Goal: Task Accomplishment & Management: Complete application form

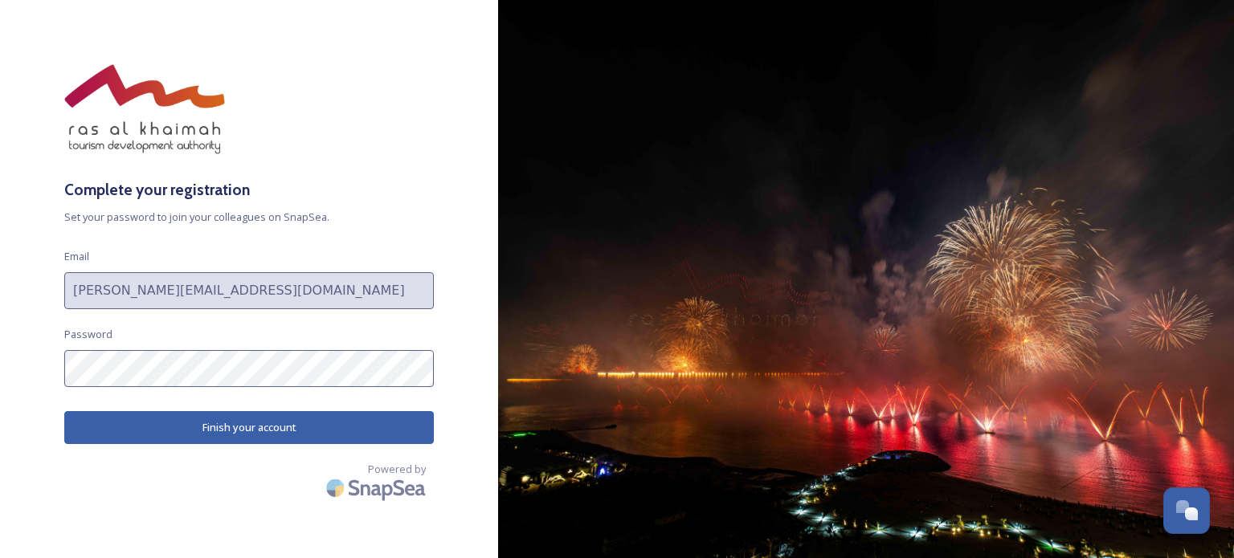
click at [0, 330] on div "Complete your registration Set your password to join your colleagues on SnapSea…" at bounding box center [249, 279] width 498 height 430
click at [169, 417] on button "Finish your account" at bounding box center [249, 427] width 370 height 33
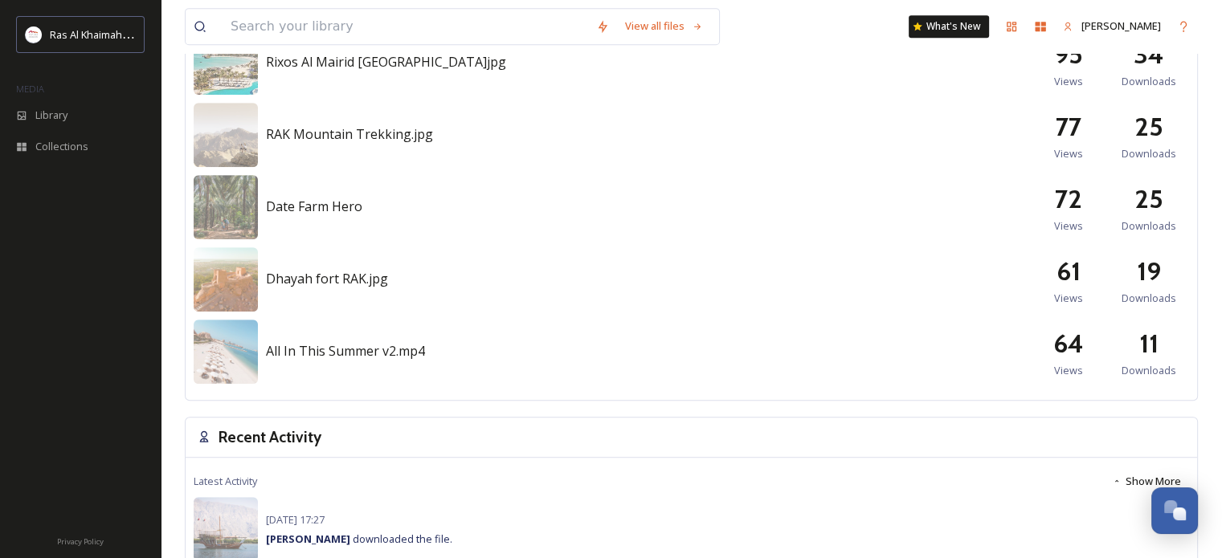
scroll to position [723, 0]
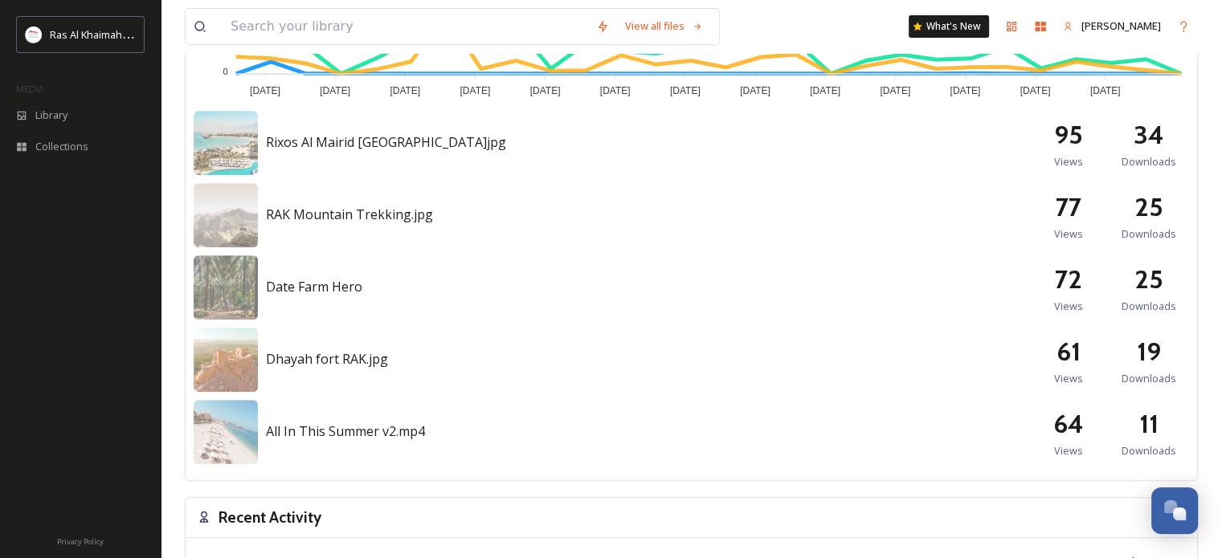
click at [446, 144] on span "Rixos Al Mairid [GEOGRAPHIC_DATA]jpg" at bounding box center [386, 142] width 240 height 18
click at [223, 129] on img at bounding box center [226, 143] width 64 height 64
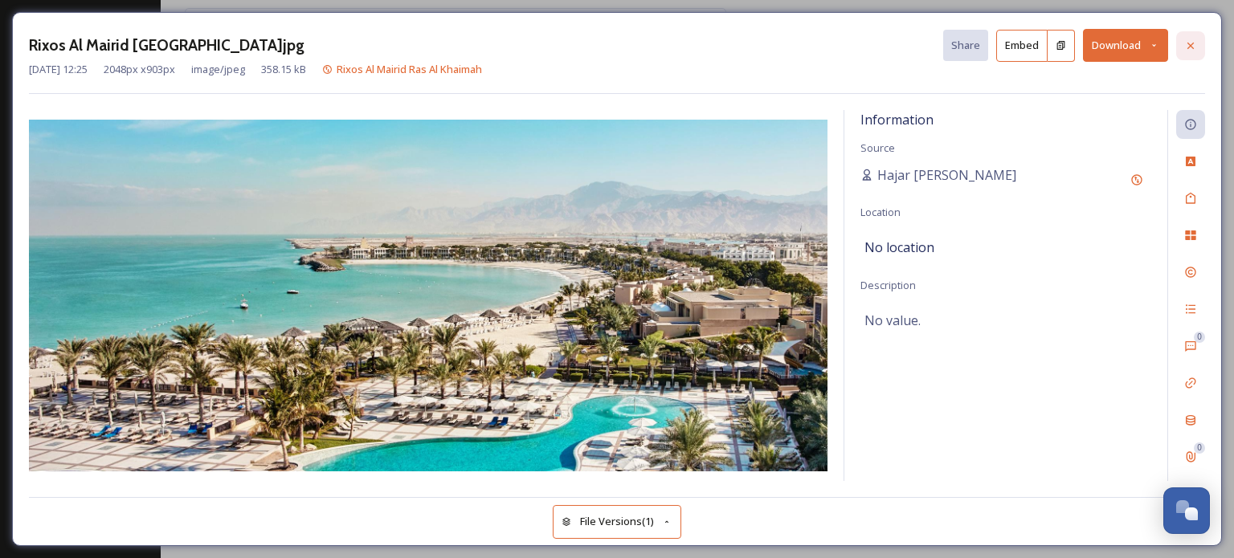
click at [1191, 44] on icon at bounding box center [1190, 45] width 13 height 13
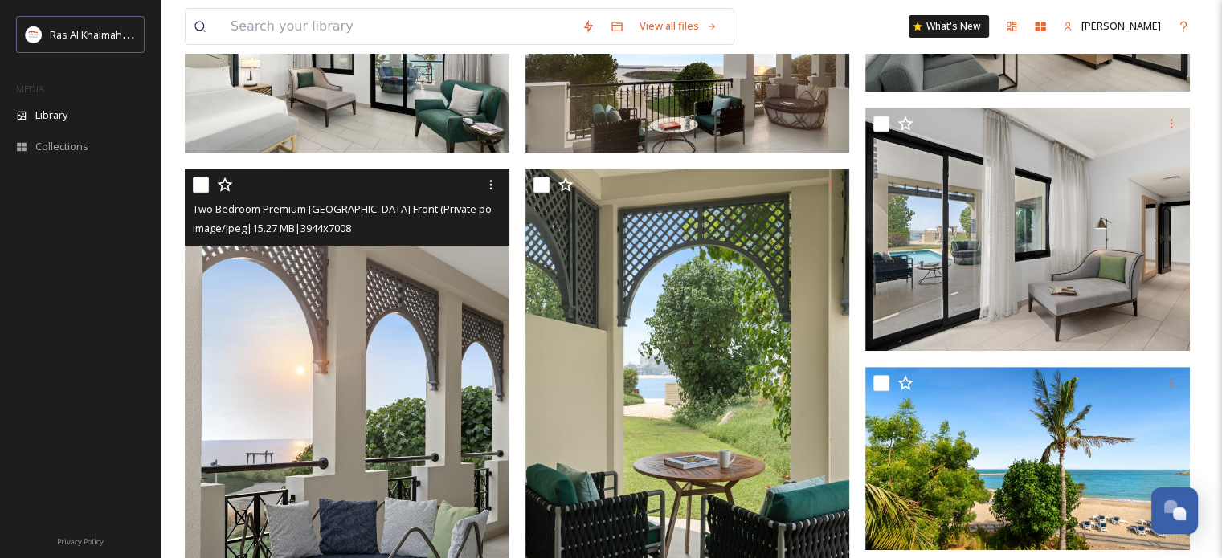
scroll to position [562, 0]
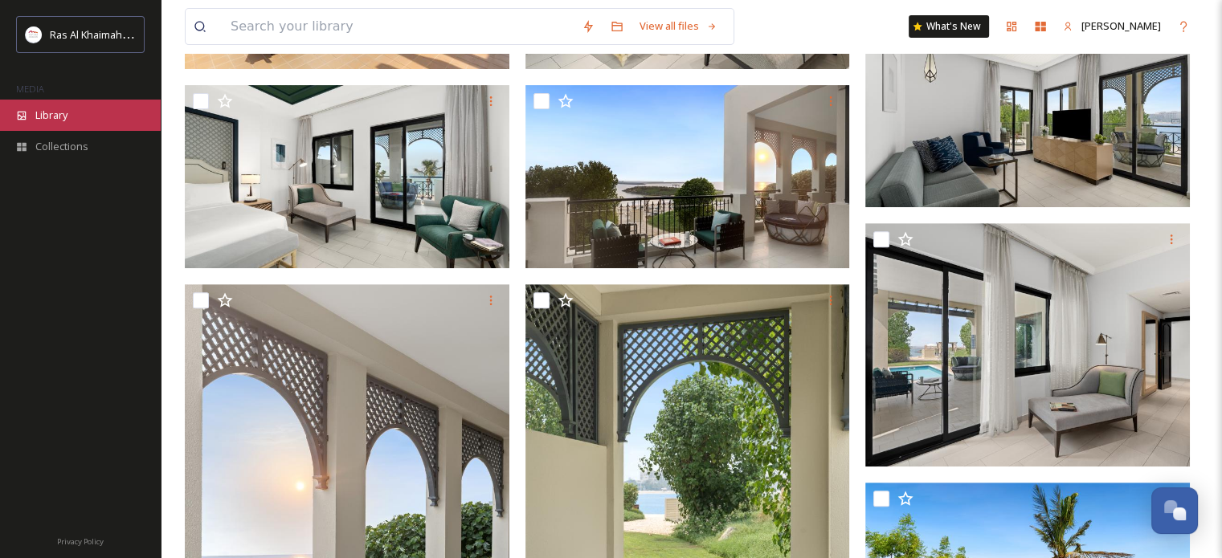
click at [66, 112] on span "Library" at bounding box center [51, 115] width 32 height 15
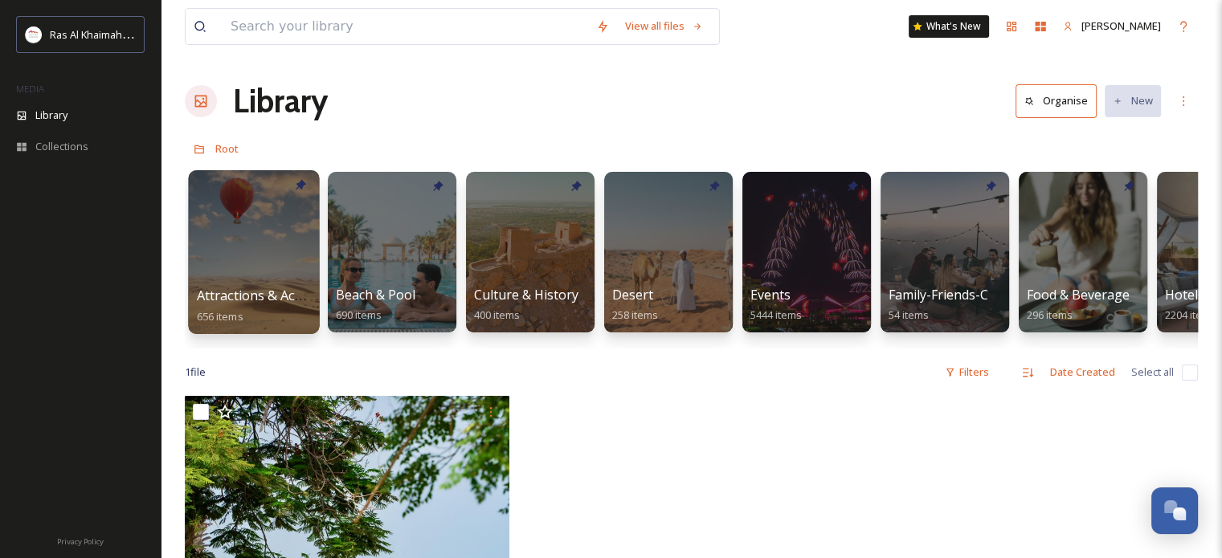
click at [236, 235] on div at bounding box center [253, 252] width 131 height 164
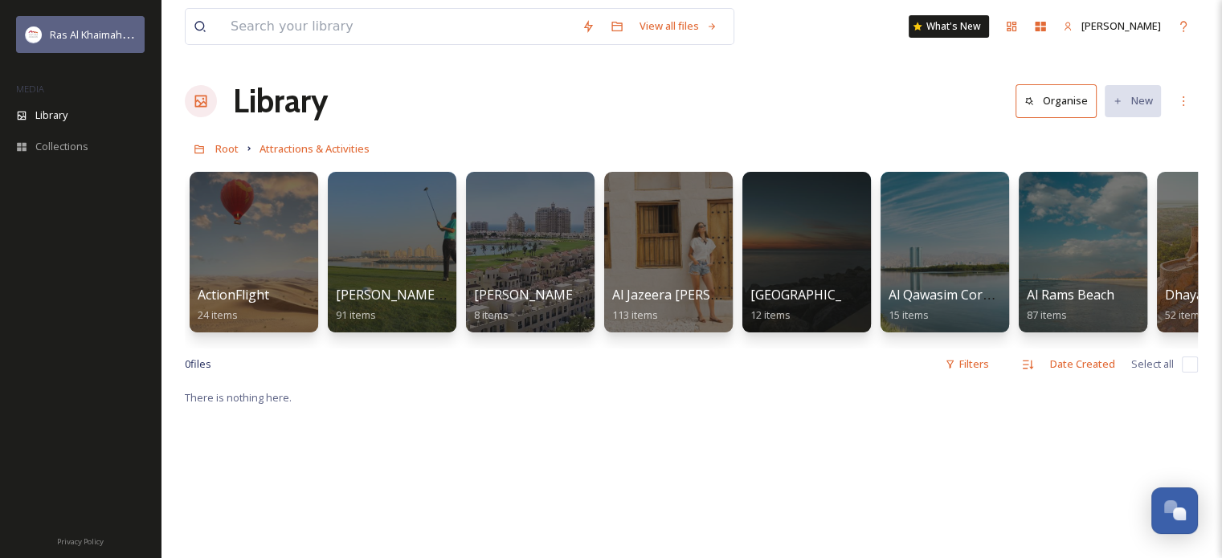
click at [51, 38] on span "Ras Al Khaimah Tourism Development Authority" at bounding box center [163, 34] width 227 height 15
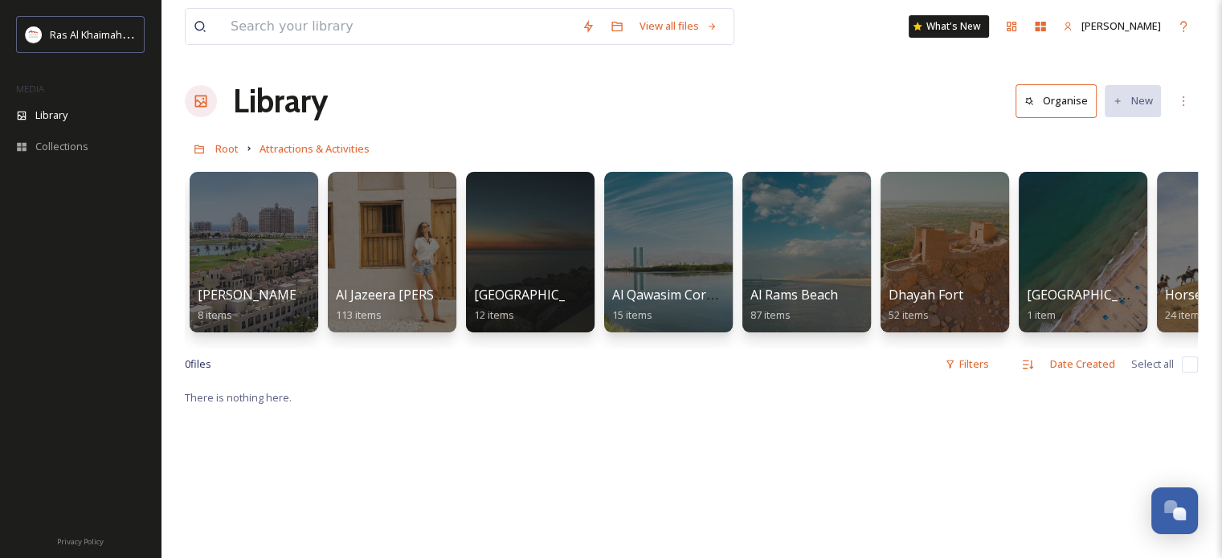
scroll to position [0, 149]
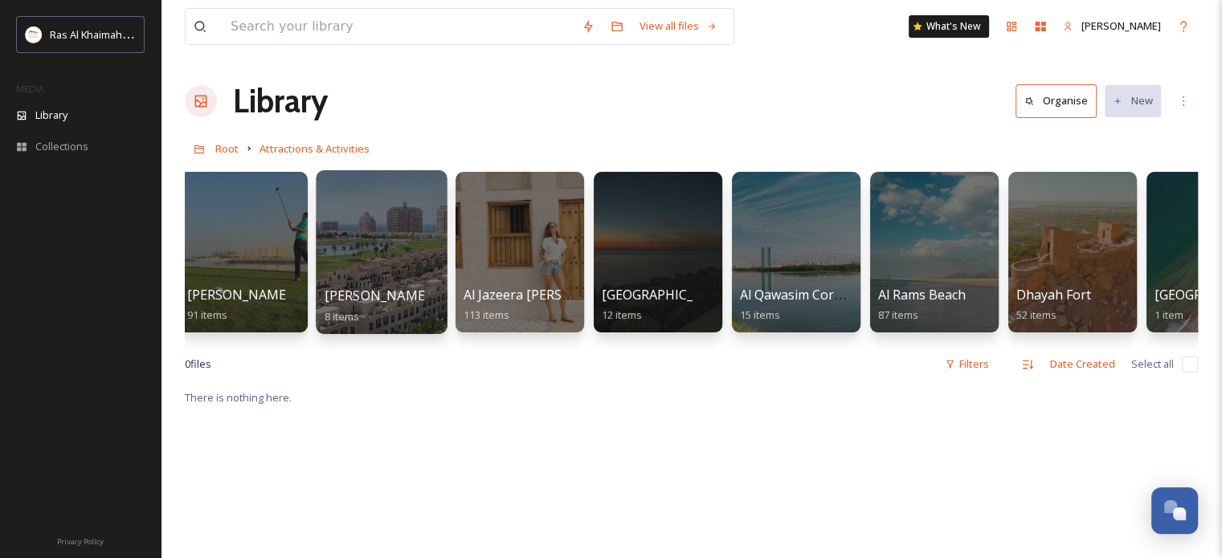
click at [329, 252] on div at bounding box center [381, 252] width 131 height 164
